Goal: Task Accomplishment & Management: Use online tool/utility

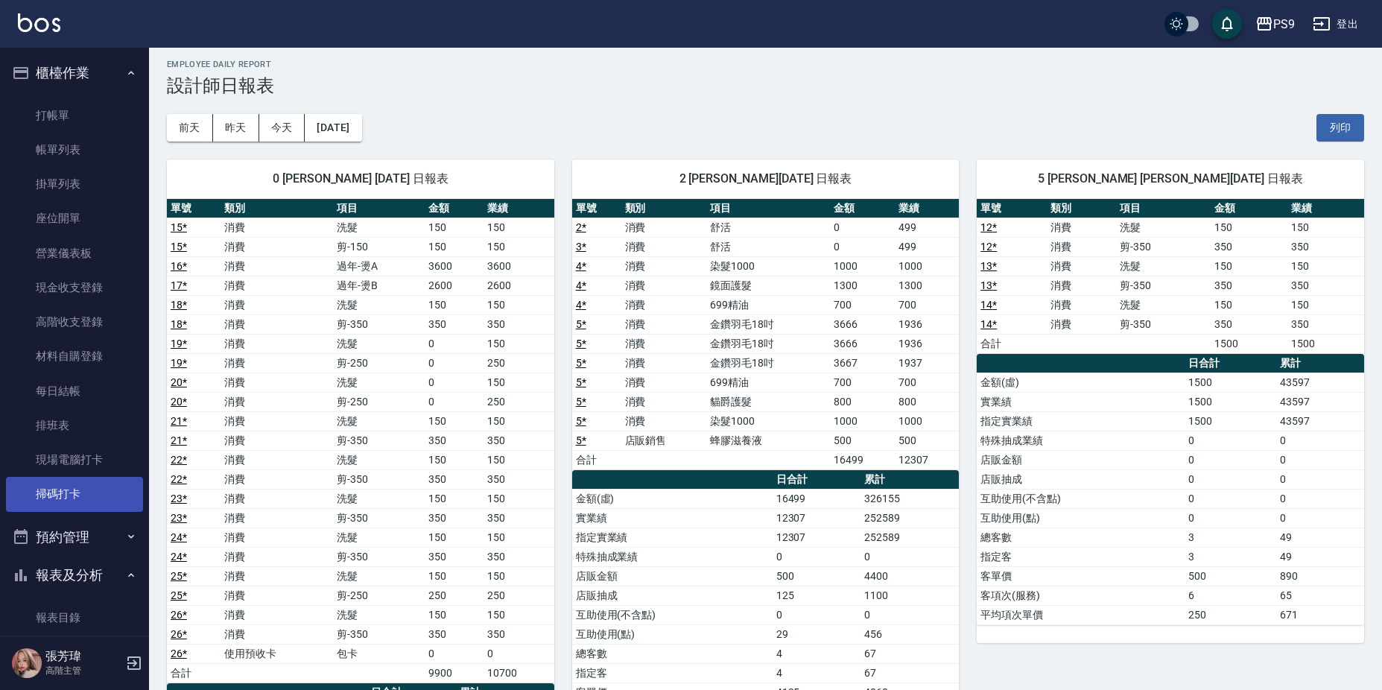
click at [68, 492] on link "掃碼打卡" at bounding box center [74, 494] width 137 height 34
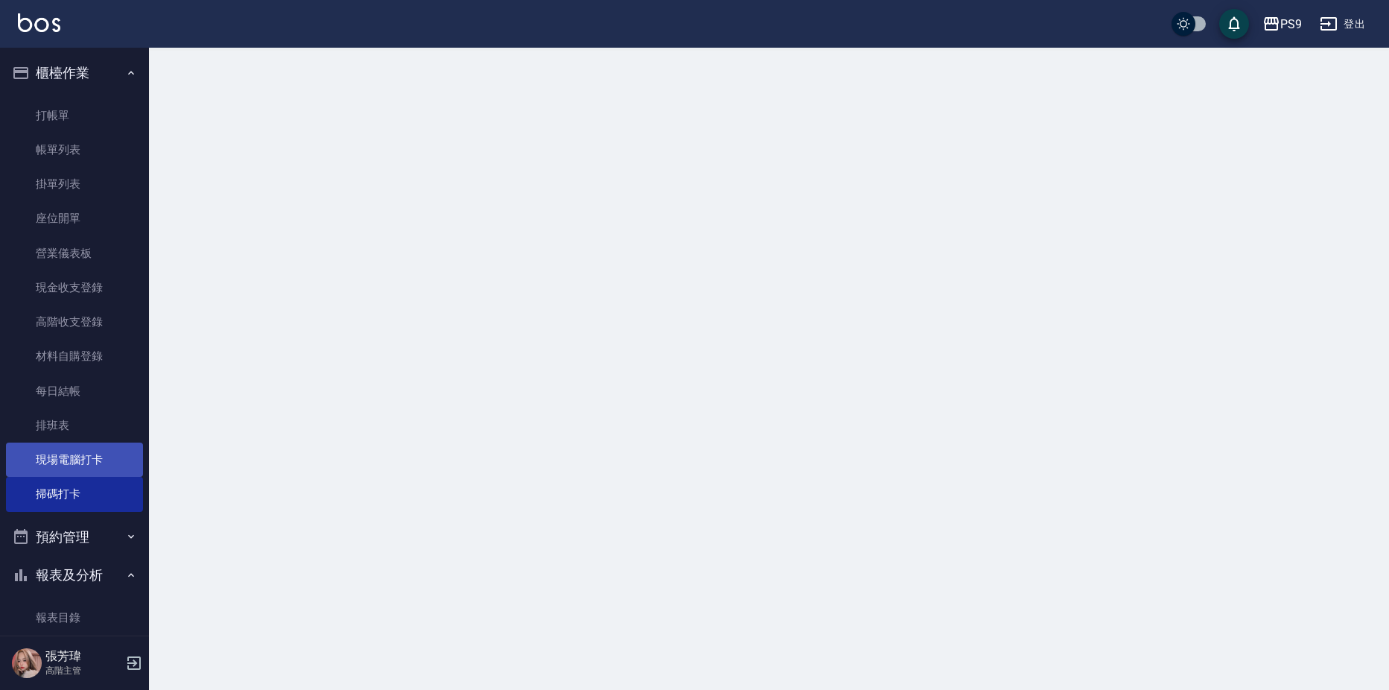
click at [76, 451] on link "現場電腦打卡" at bounding box center [74, 460] width 137 height 34
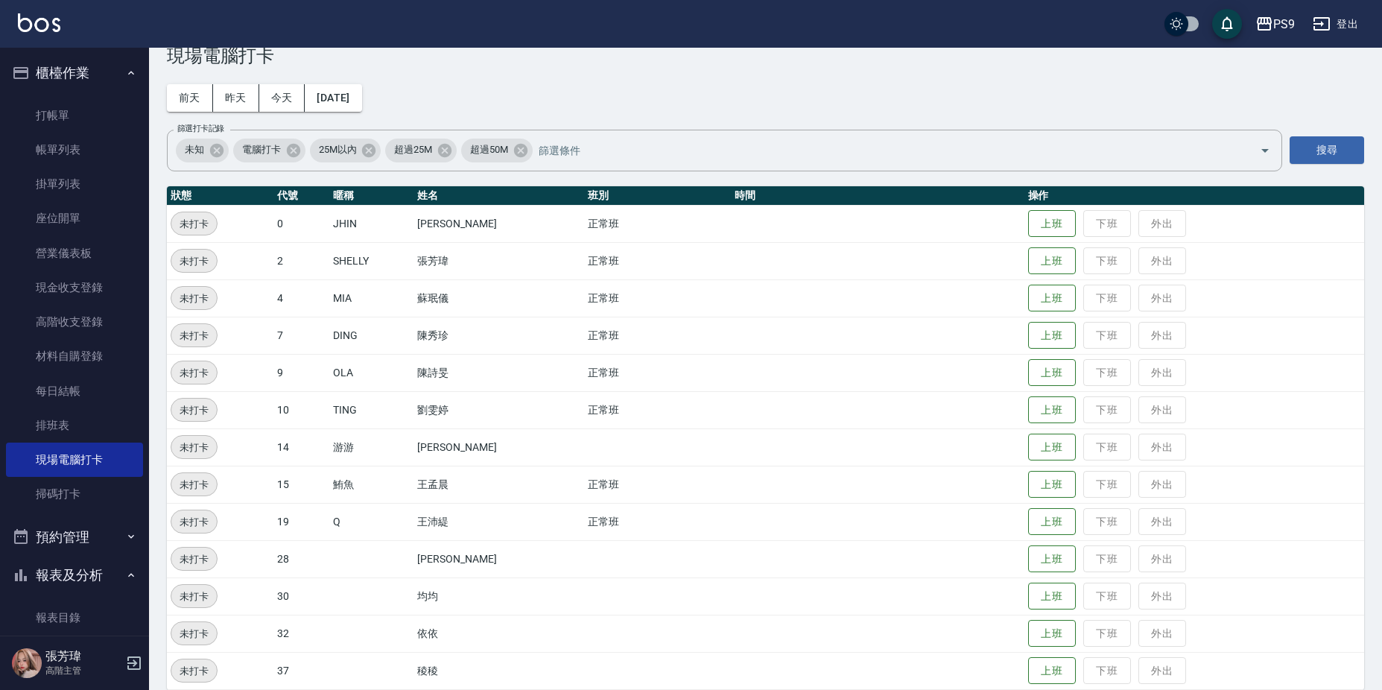
scroll to position [54, 0]
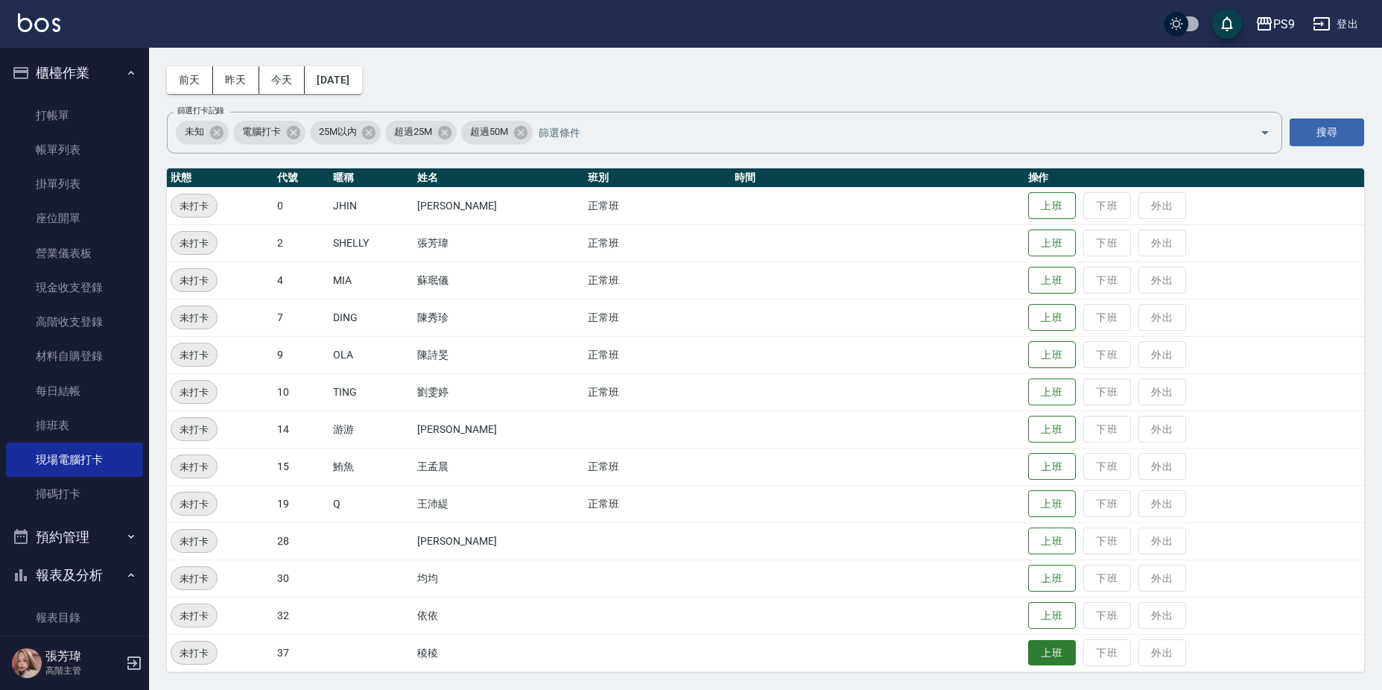
click at [1041, 655] on button "上班" at bounding box center [1052, 653] width 48 height 26
click at [1047, 354] on button "上班" at bounding box center [1052, 355] width 48 height 26
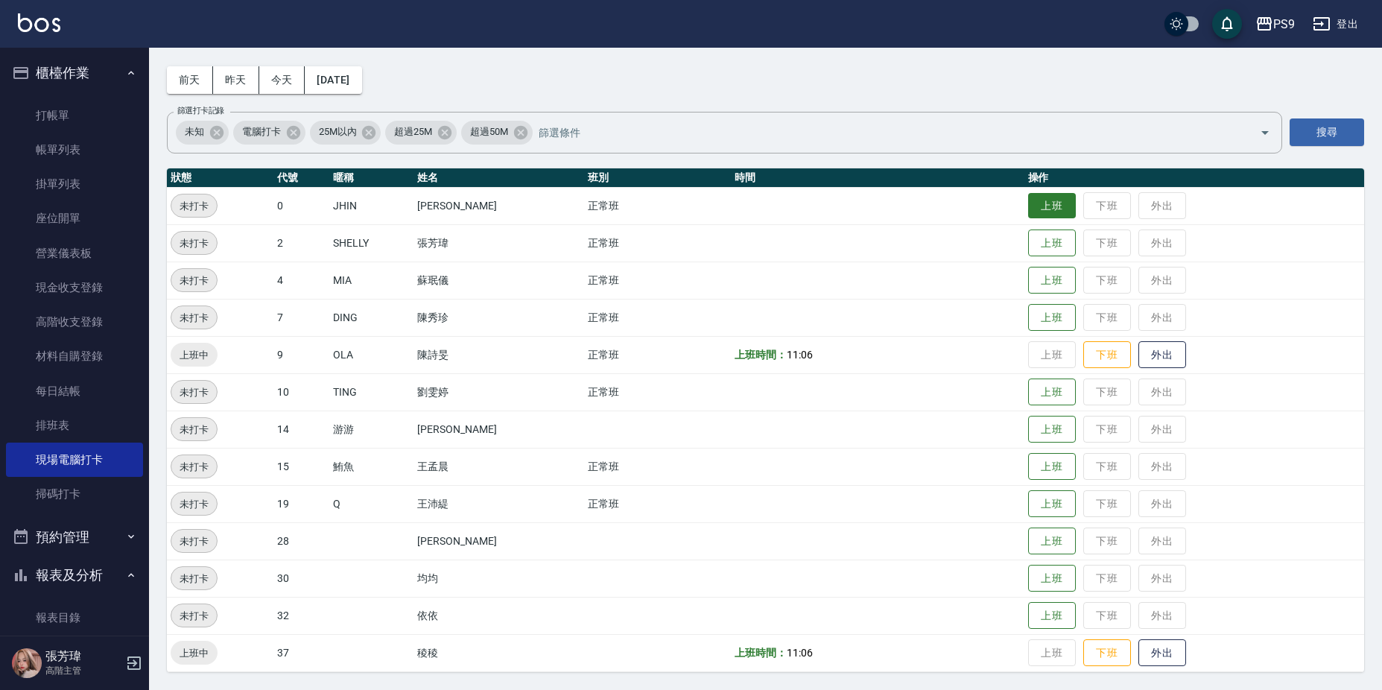
click at [1028, 206] on button "上班" at bounding box center [1052, 206] width 48 height 26
click at [1036, 481] on td "上班 下班 外出" at bounding box center [1194, 466] width 340 height 37
click at [1044, 476] on button "上班" at bounding box center [1052, 467] width 48 height 26
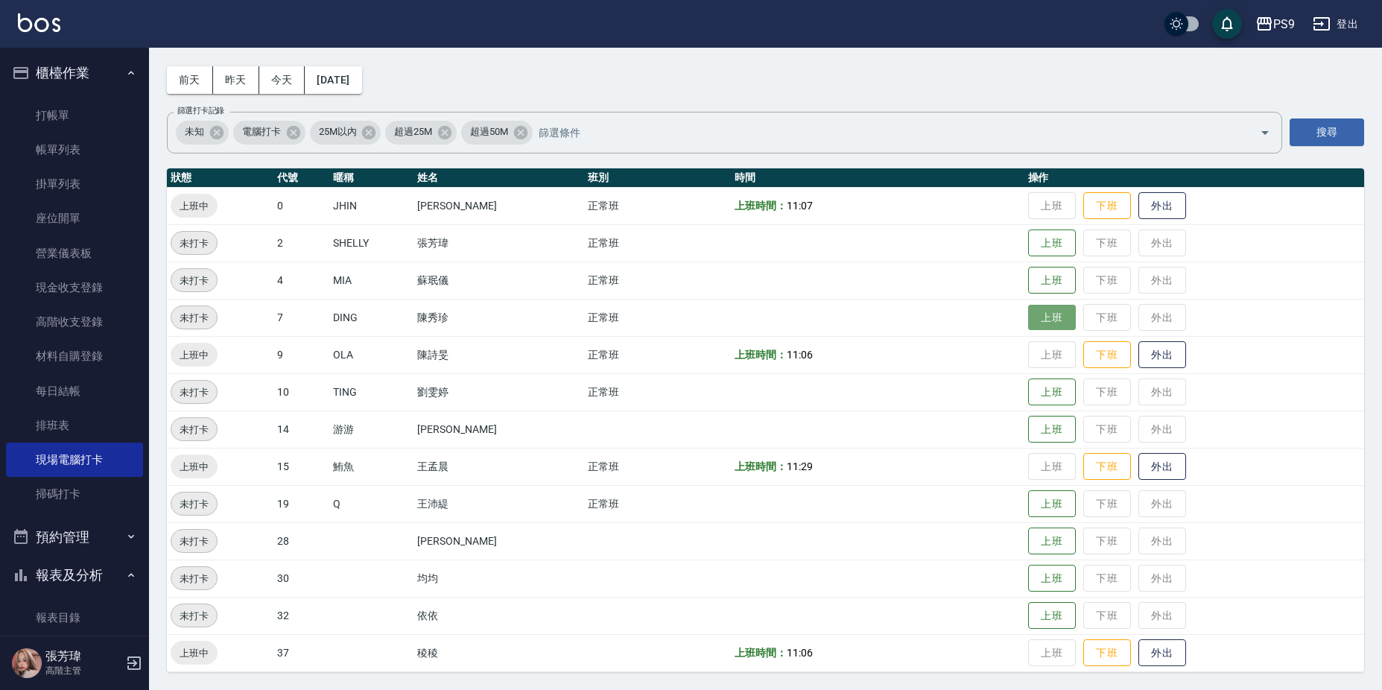
click at [1044, 306] on button "上班" at bounding box center [1052, 318] width 48 height 26
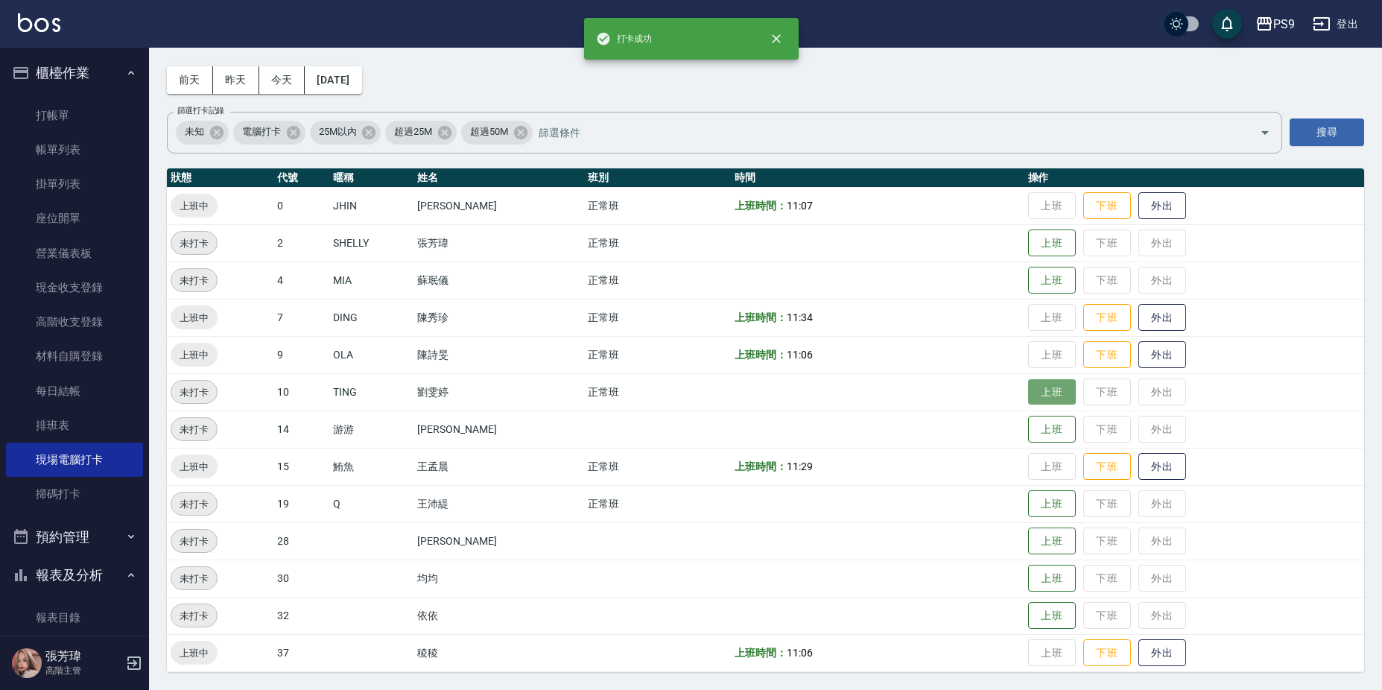
click at [1042, 394] on button "上班" at bounding box center [1052, 392] width 48 height 26
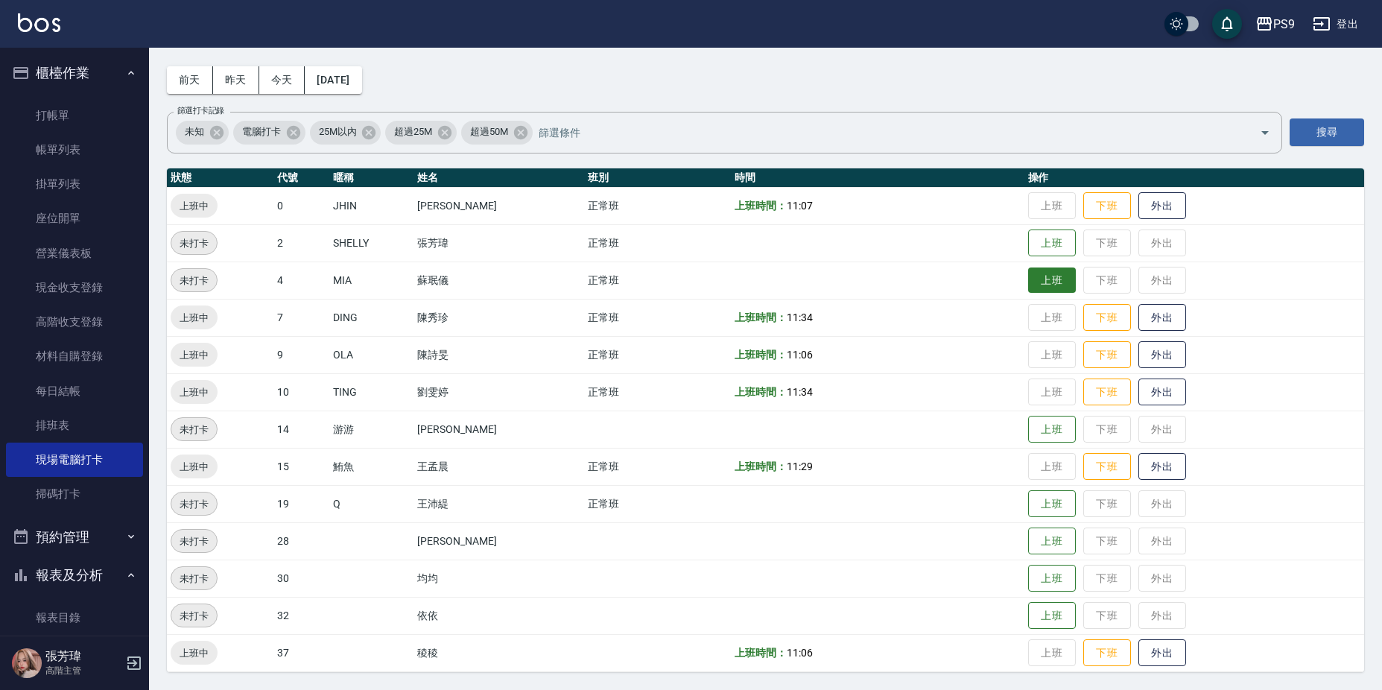
click at [1046, 291] on button "上班" at bounding box center [1052, 280] width 48 height 26
